Goal: Obtain resource: Download file/media

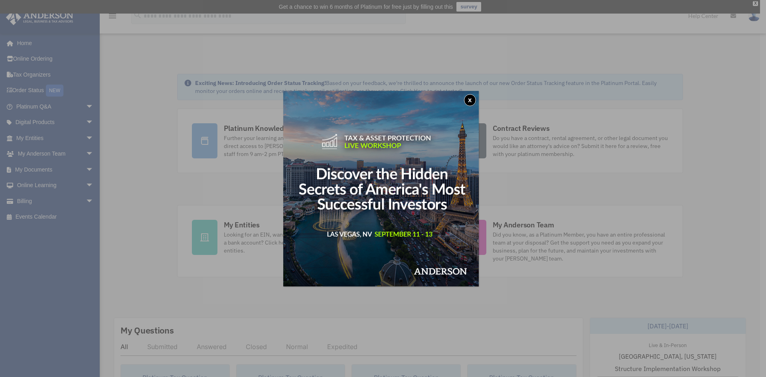
click at [474, 98] on button "x" at bounding box center [470, 100] width 12 height 12
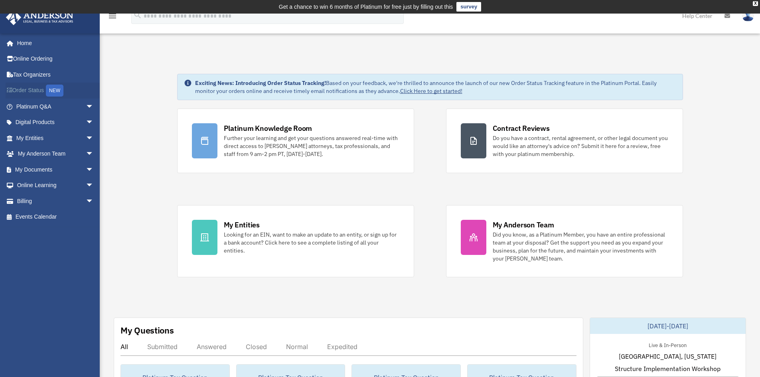
click at [41, 91] on link "Order Status NEW" at bounding box center [56, 91] width 100 height 16
click at [86, 166] on span "arrow_drop_down" at bounding box center [94, 170] width 16 height 16
click at [28, 186] on span at bounding box center [26, 186] width 5 height 6
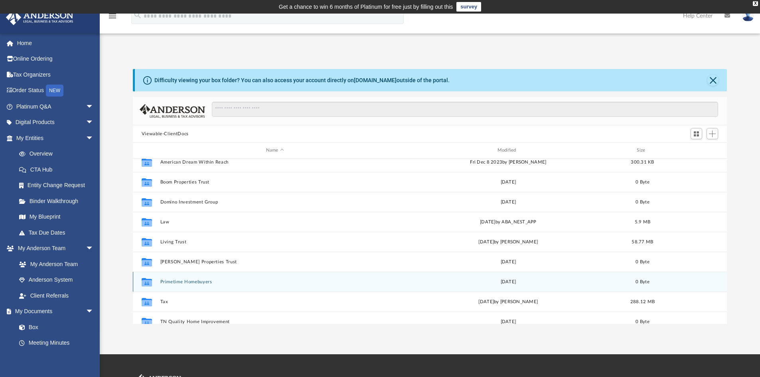
scroll to position [74, 0]
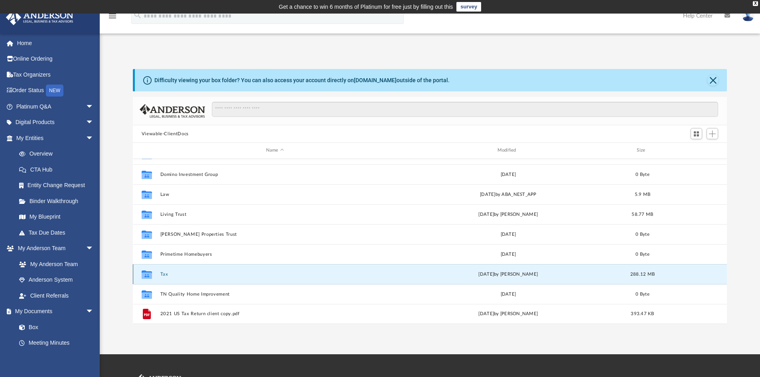
click at [164, 275] on button "Tax" at bounding box center [275, 274] width 230 height 5
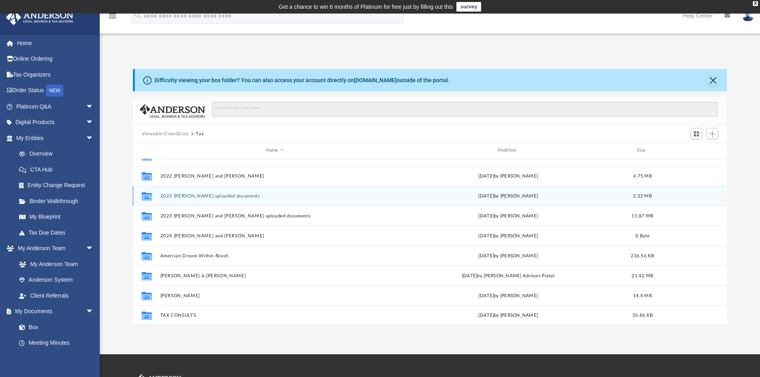
scroll to position [34, 0]
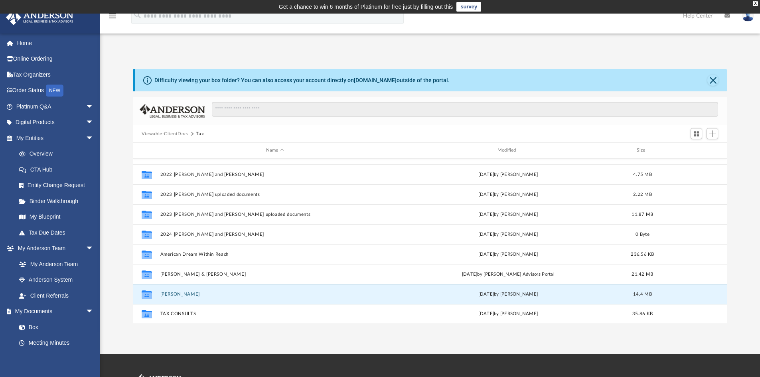
click at [190, 294] on button "Rogers, Anthony Jr." at bounding box center [275, 294] width 230 height 5
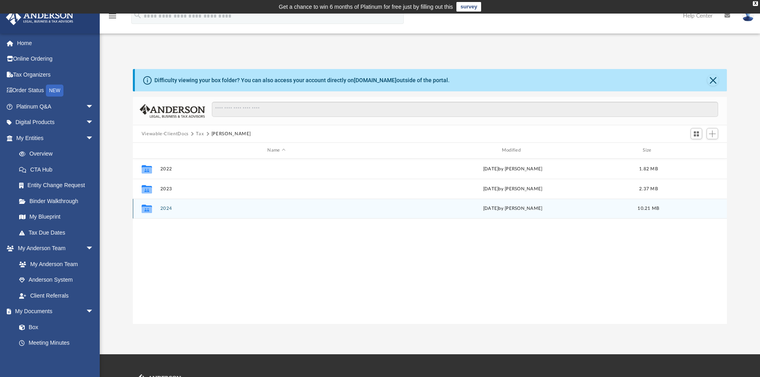
click at [166, 205] on div "Collaborated Folder 2024 Fri Sep 5 2025 by Jasmine Splunge 10.21 MB" at bounding box center [430, 209] width 594 height 20
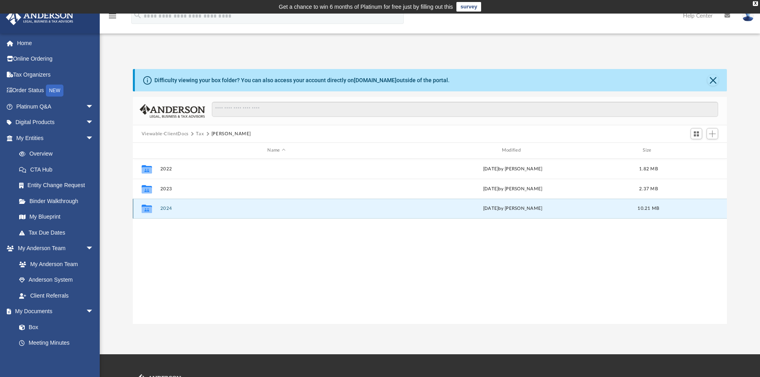
click at [164, 209] on button "2024" at bounding box center [276, 208] width 233 height 5
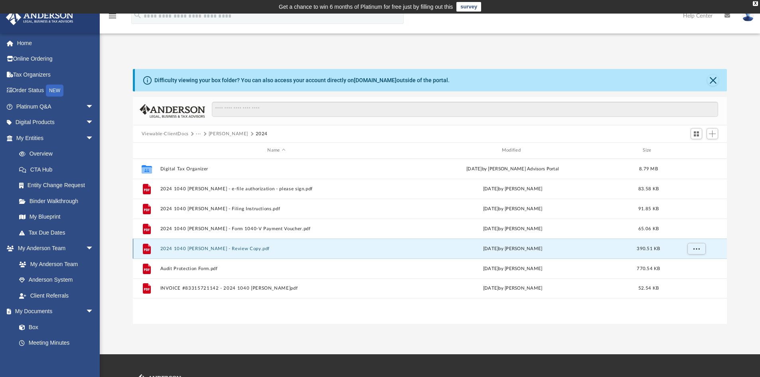
click at [195, 249] on button "2024 1040 Rogers, Anthony Jr. - Review Copy.pdf" at bounding box center [276, 248] width 233 height 5
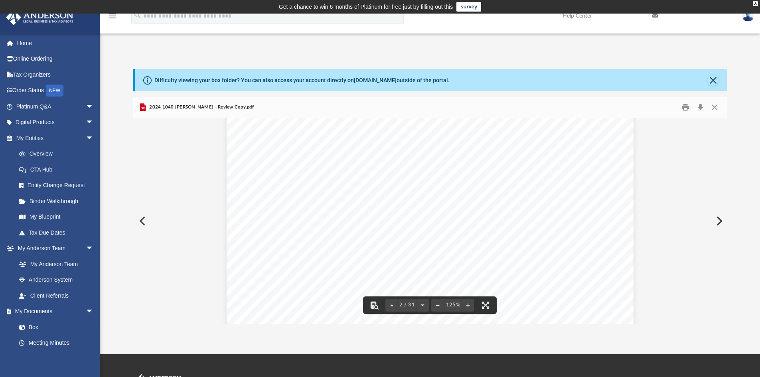
scroll to position [838, 0]
click at [699, 105] on button "Download" at bounding box center [700, 107] width 14 height 12
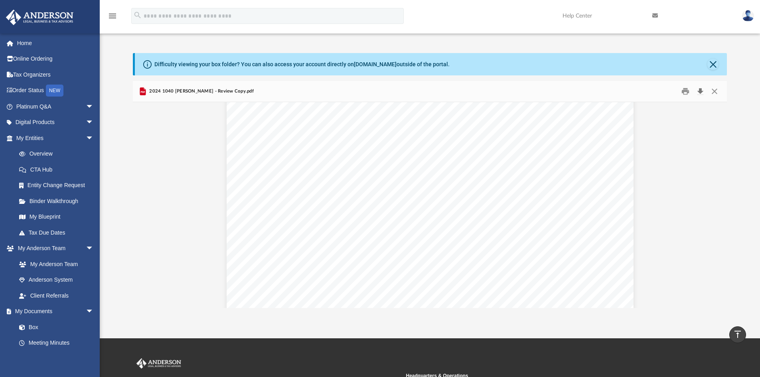
scroll to position [0, 0]
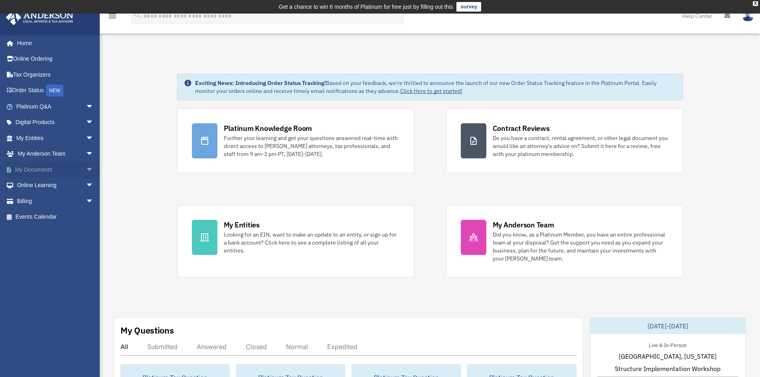
click at [86, 166] on span "arrow_drop_down" at bounding box center [94, 170] width 16 height 16
click at [37, 186] on link "Box" at bounding box center [58, 186] width 95 height 16
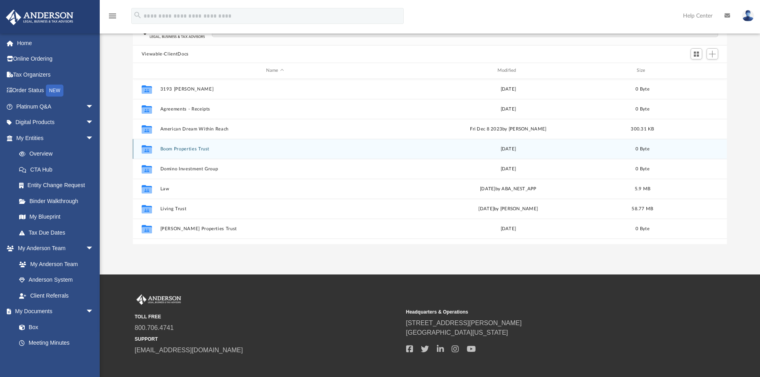
scroll to position [74, 0]
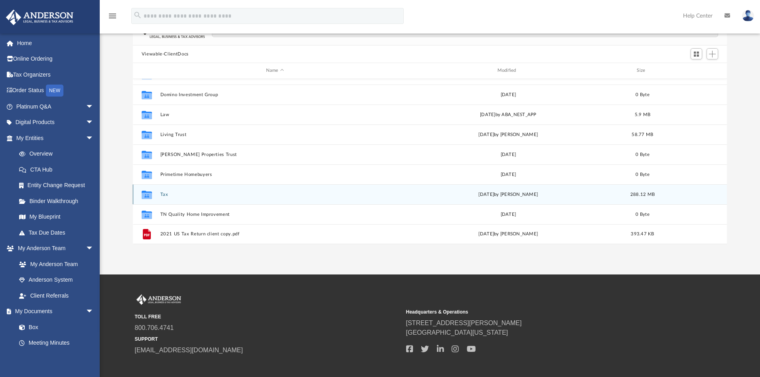
click at [162, 195] on button "Tax" at bounding box center [275, 194] width 230 height 5
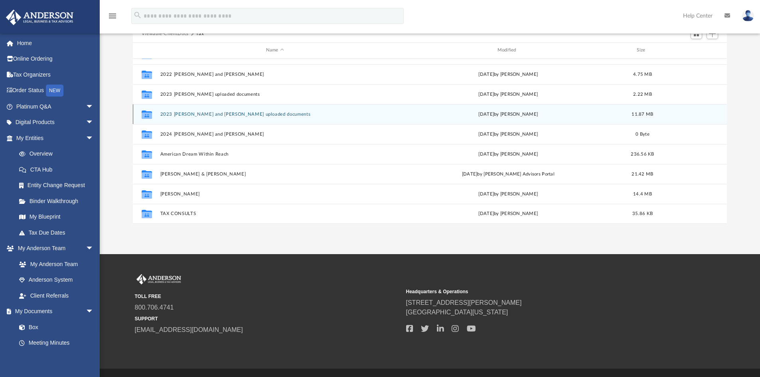
scroll to position [120, 0]
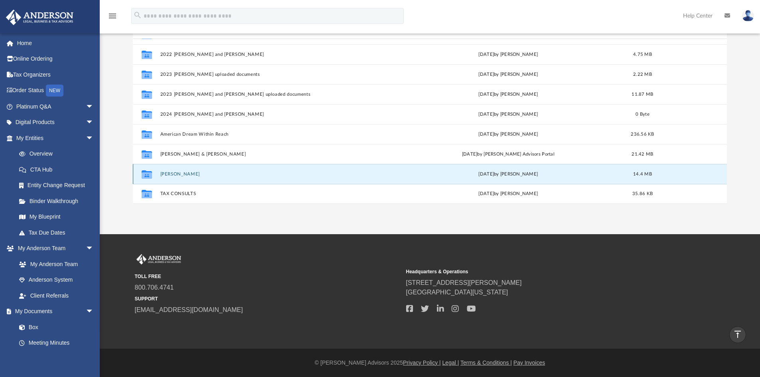
click at [196, 175] on button "Rogers, Anthony Jr." at bounding box center [275, 174] width 230 height 5
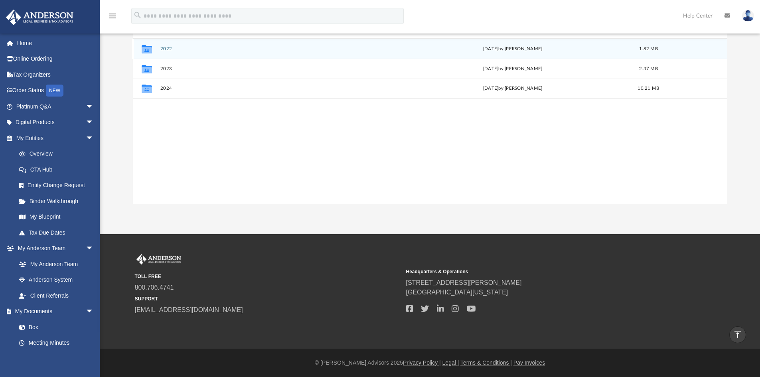
scroll to position [0, 0]
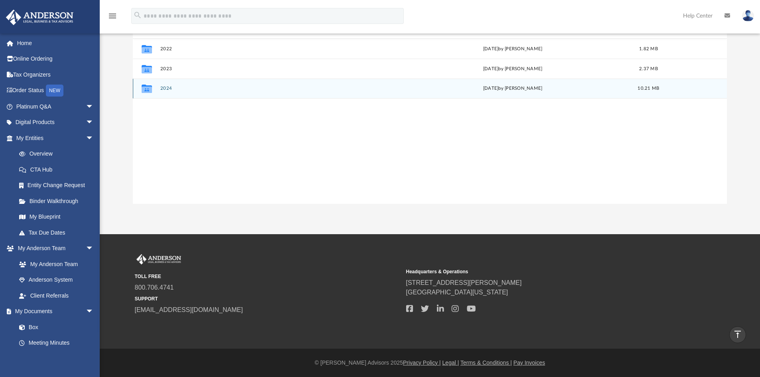
click at [168, 89] on button "2024" at bounding box center [276, 88] width 233 height 5
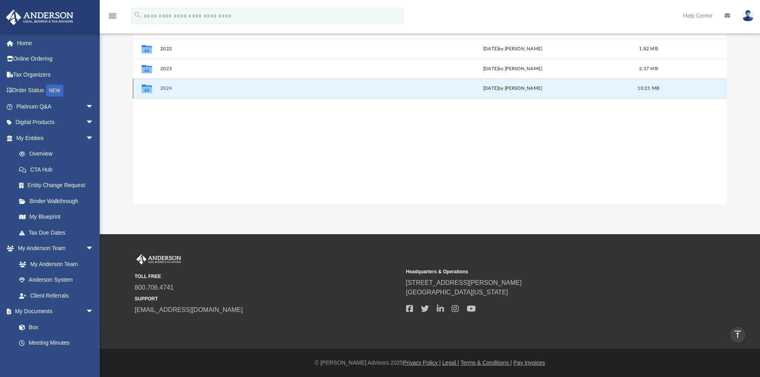
click at [168, 89] on button "2024" at bounding box center [276, 88] width 233 height 5
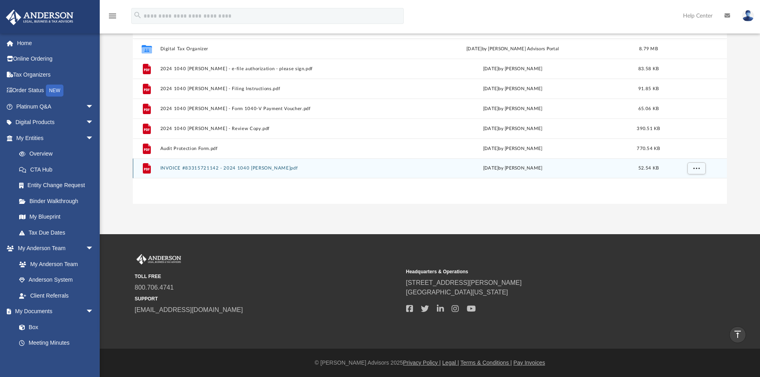
click at [231, 170] on button "INVOICE #83315721142 - 2024 1040 Rogers, Anthony Jr..pdf" at bounding box center [276, 168] width 233 height 5
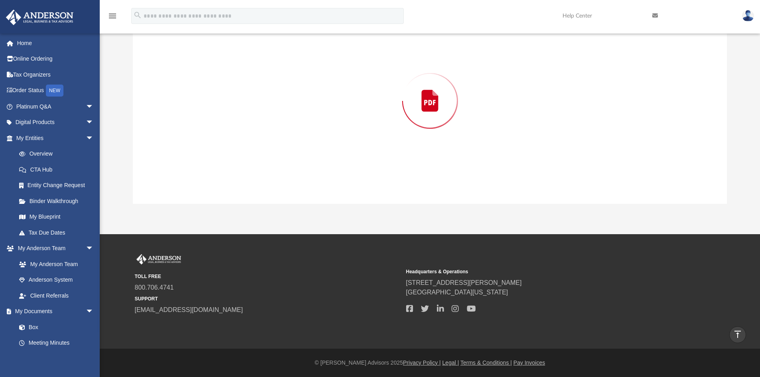
click at [231, 170] on div "Preview" at bounding box center [430, 101] width 594 height 206
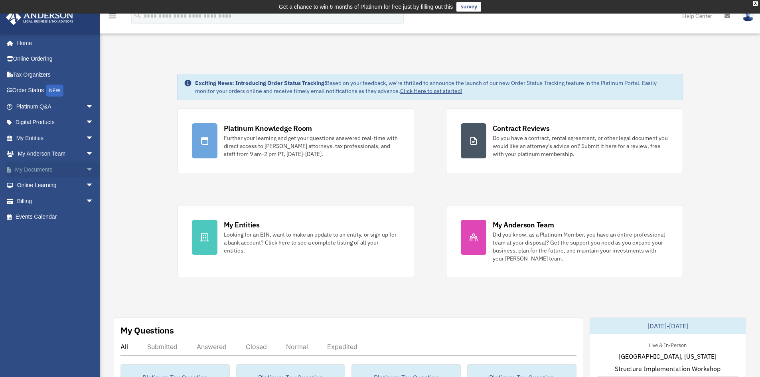
click at [86, 171] on span "arrow_drop_down" at bounding box center [94, 170] width 16 height 16
click at [37, 184] on link "Box" at bounding box center [58, 186] width 95 height 16
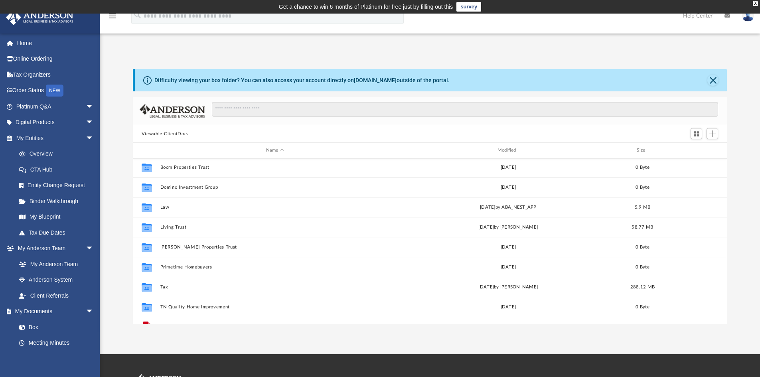
scroll to position [74, 0]
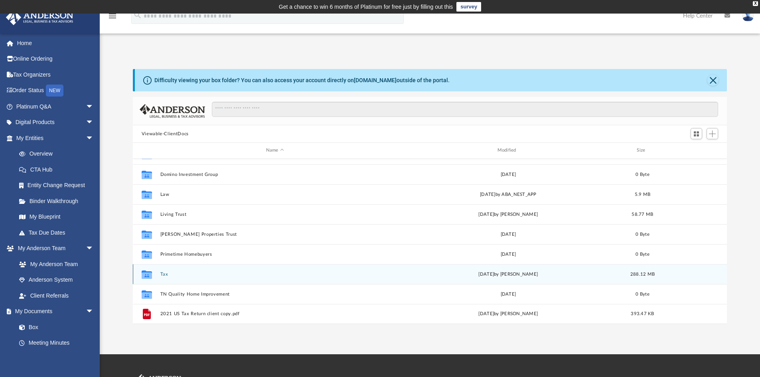
click at [161, 274] on button "Tax" at bounding box center [275, 274] width 230 height 5
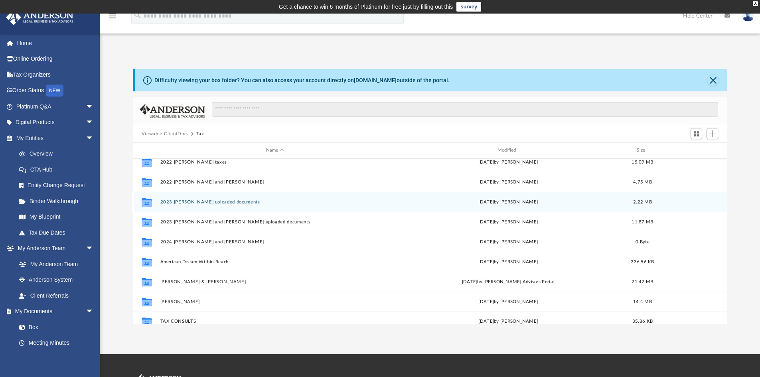
scroll to position [34, 0]
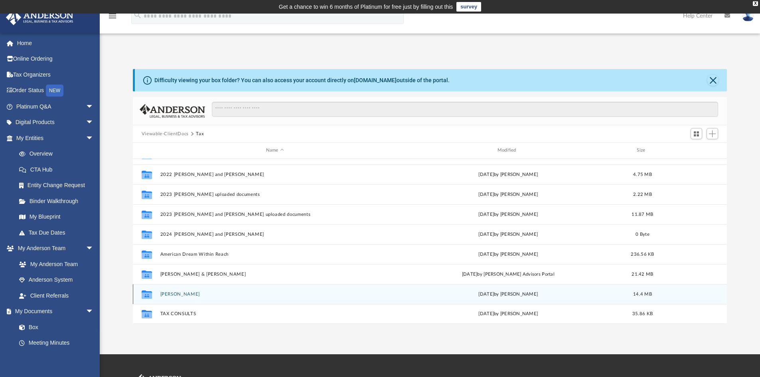
click at [191, 292] on button "[PERSON_NAME]" at bounding box center [275, 294] width 230 height 5
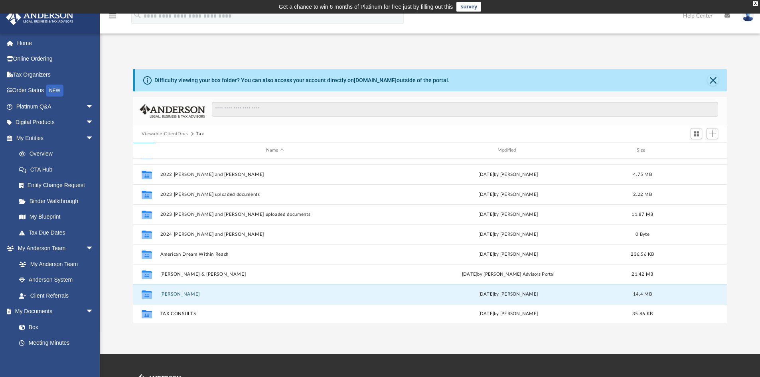
scroll to position [0, 0]
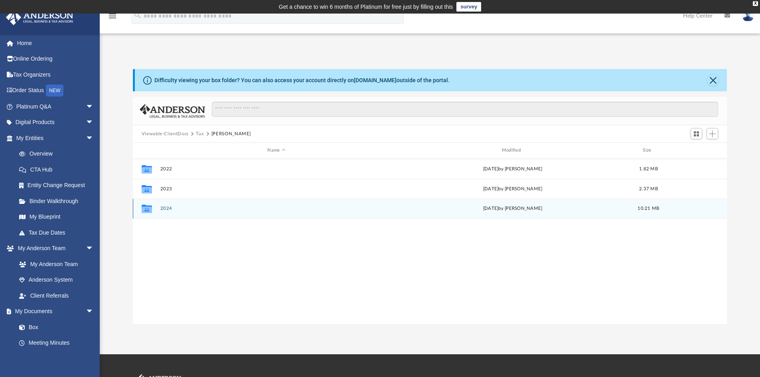
click at [166, 205] on div "Collaborated Folder 2024 Fri Sep 5 2025 by Jasmine Splunge 10.21 MB" at bounding box center [430, 209] width 594 height 20
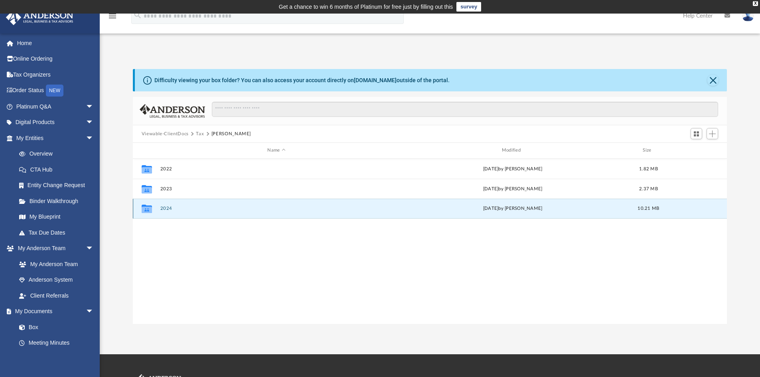
click at [166, 209] on button "2024" at bounding box center [276, 208] width 233 height 5
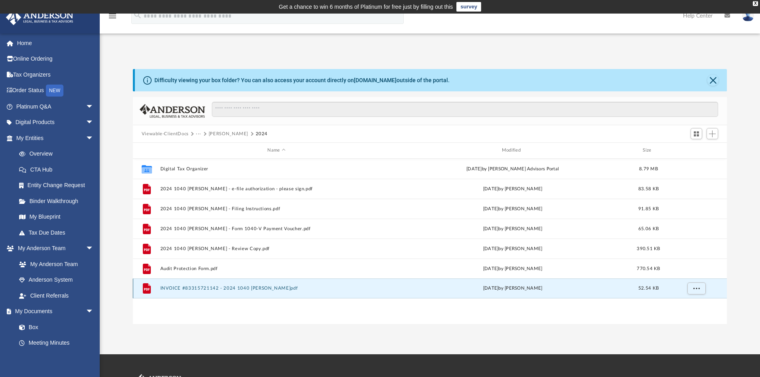
click at [240, 288] on button "INVOICE #83315721142 - 2024 1040 Rogers, Anthony Jr..pdf" at bounding box center [276, 288] width 233 height 5
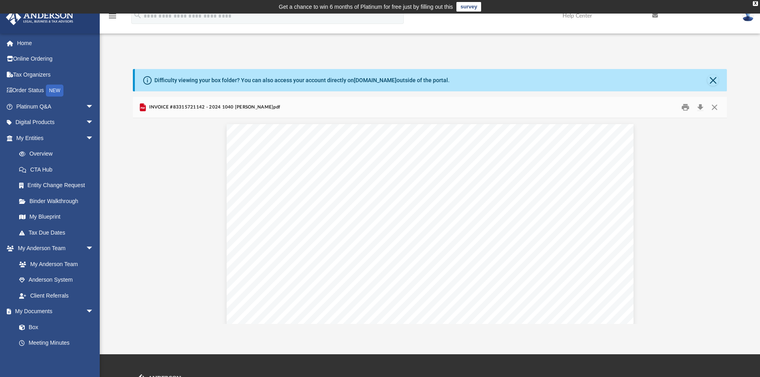
click at [747, 18] on img at bounding box center [748, 16] width 12 height 12
click at [588, 69] on link "Logout" at bounding box center [628, 69] width 80 height 16
